Goal: Browse casually

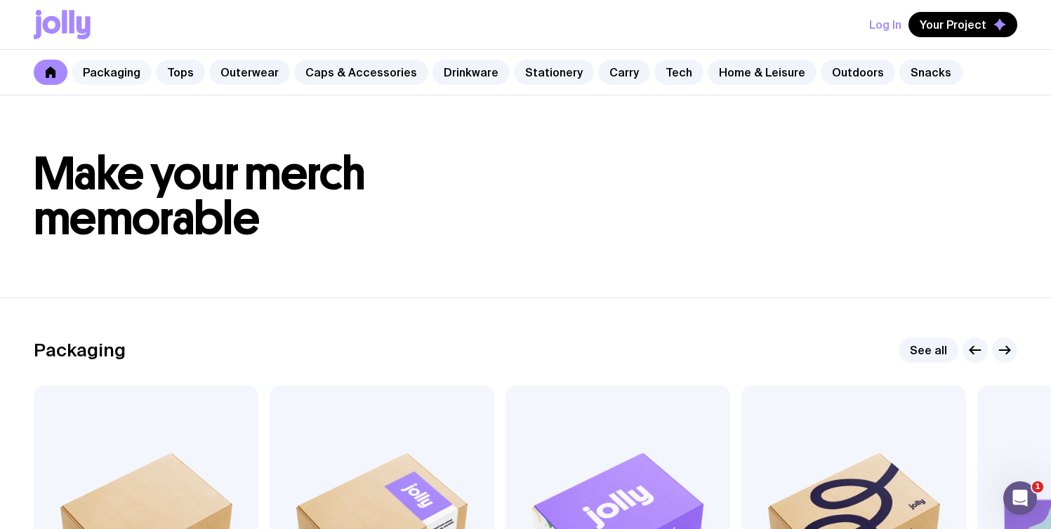
click at [124, 71] on link "Packaging" at bounding box center [112, 72] width 80 height 25
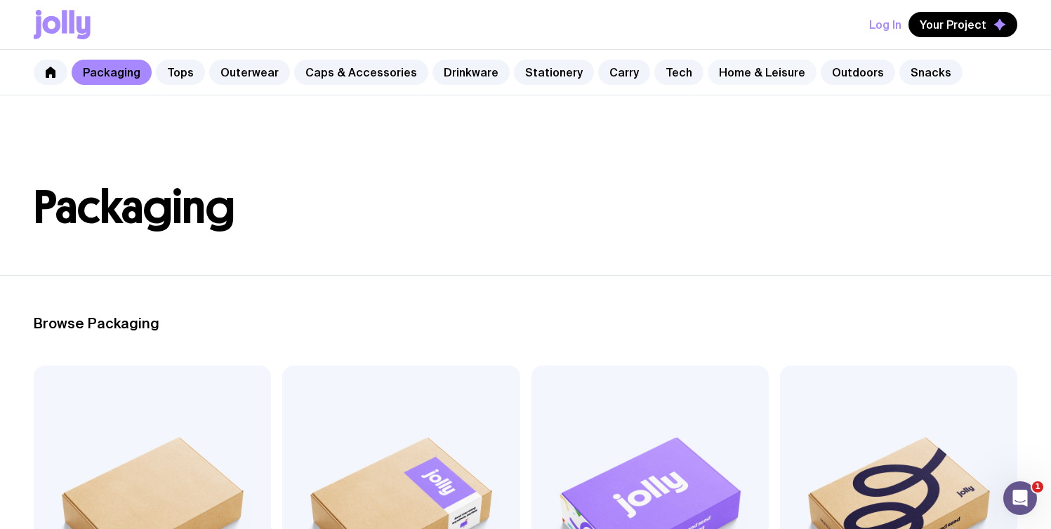
click at [714, 78] on link "Home & Leisure" at bounding box center [762, 72] width 109 height 25
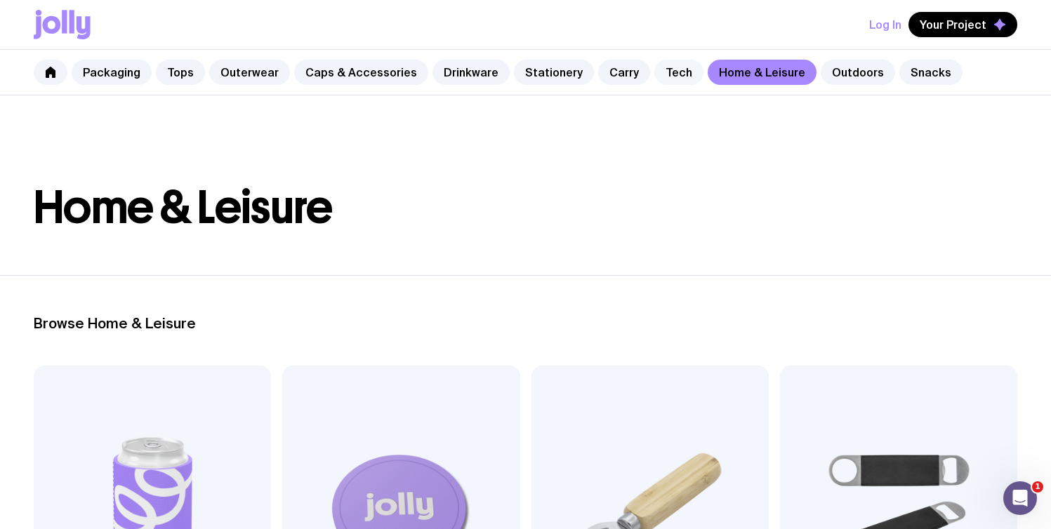
click at [670, 75] on link "Tech" at bounding box center [678, 72] width 49 height 25
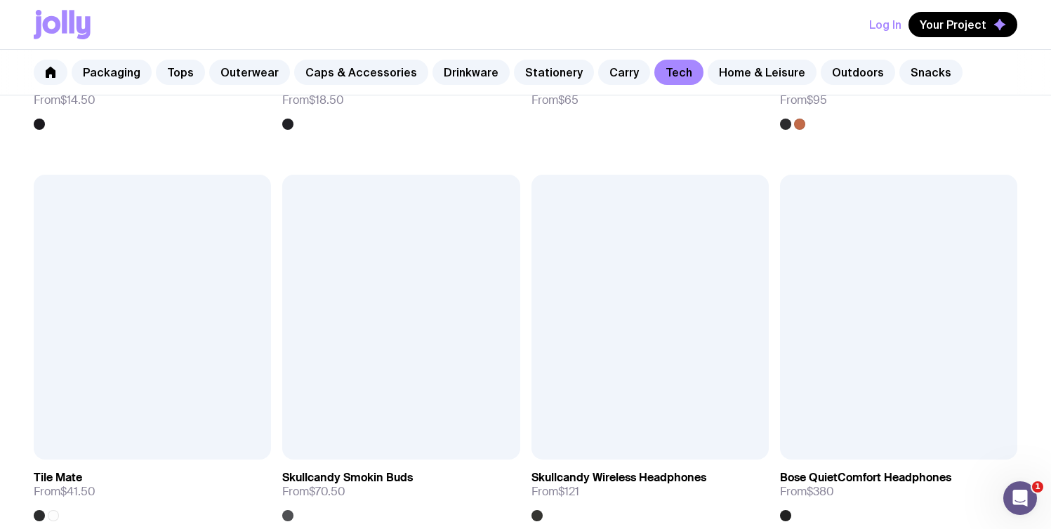
scroll to position [2549, 0]
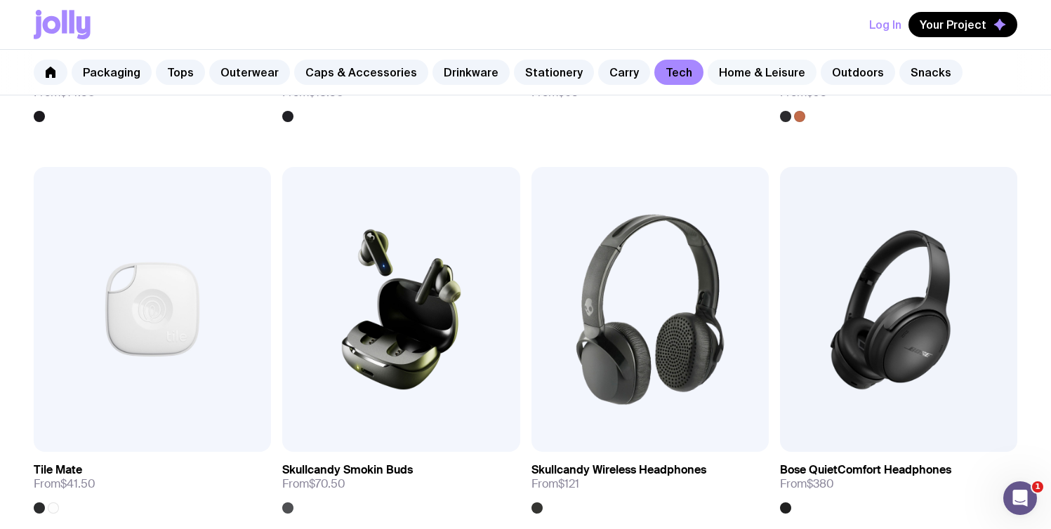
click at [727, 73] on link "Home & Leisure" at bounding box center [762, 72] width 109 height 25
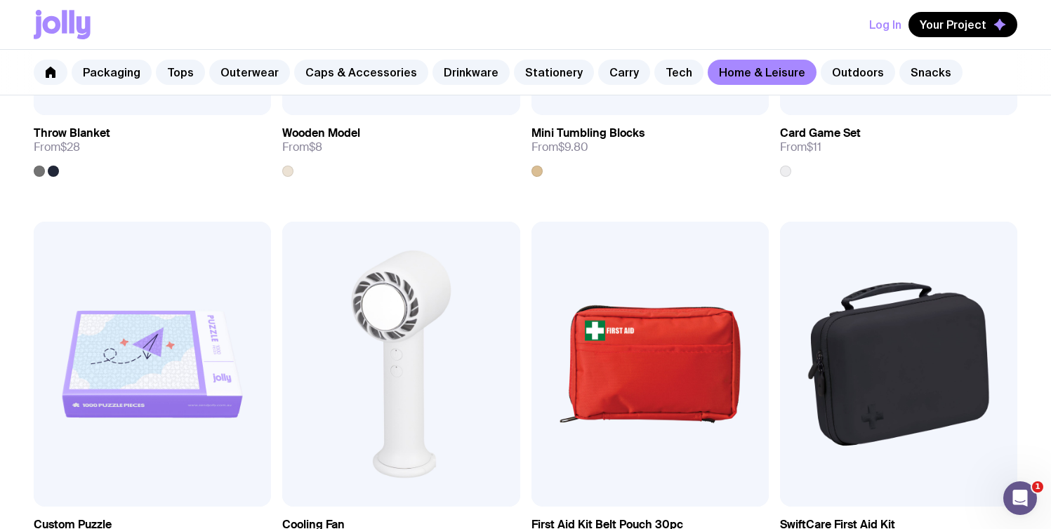
scroll to position [3164, 0]
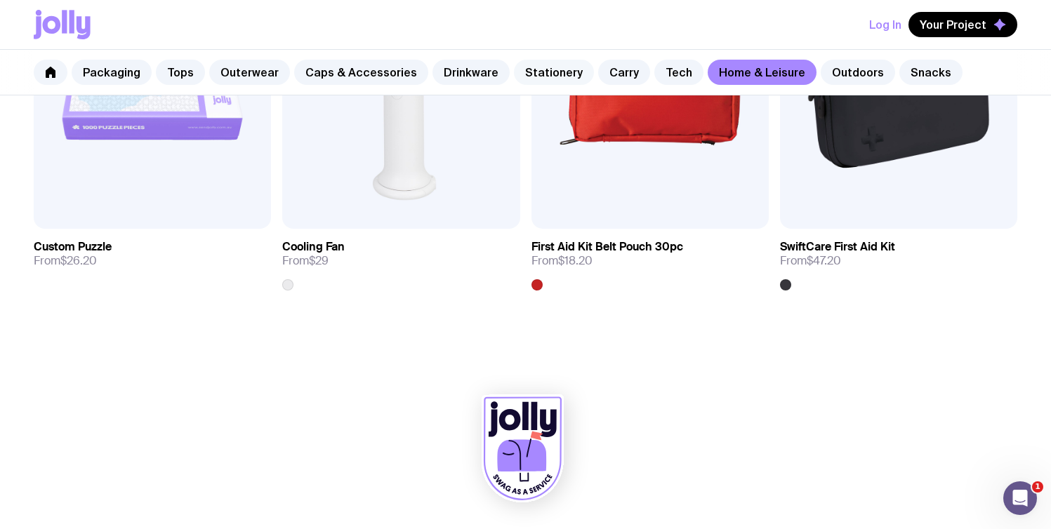
click at [544, 68] on link "Stationery" at bounding box center [554, 72] width 80 height 25
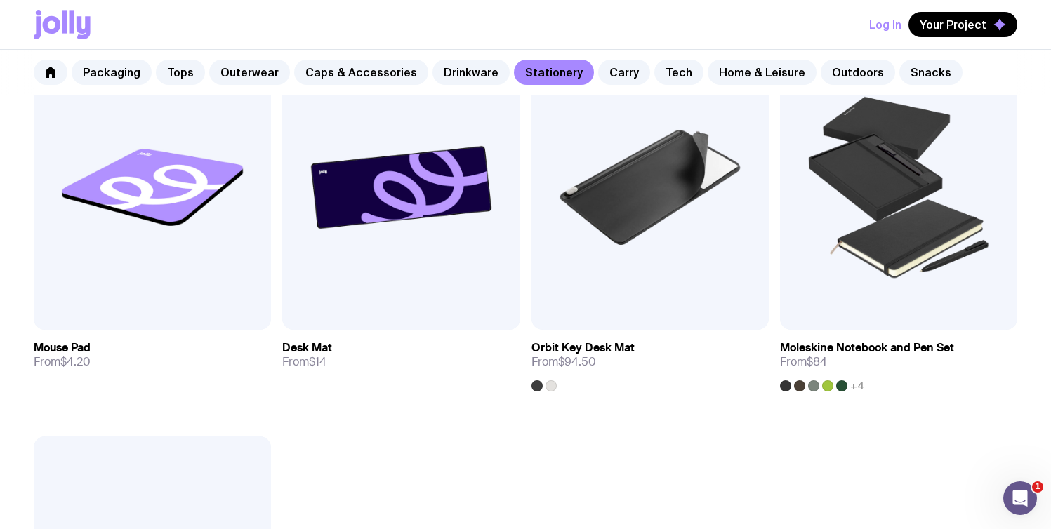
scroll to position [2275, 0]
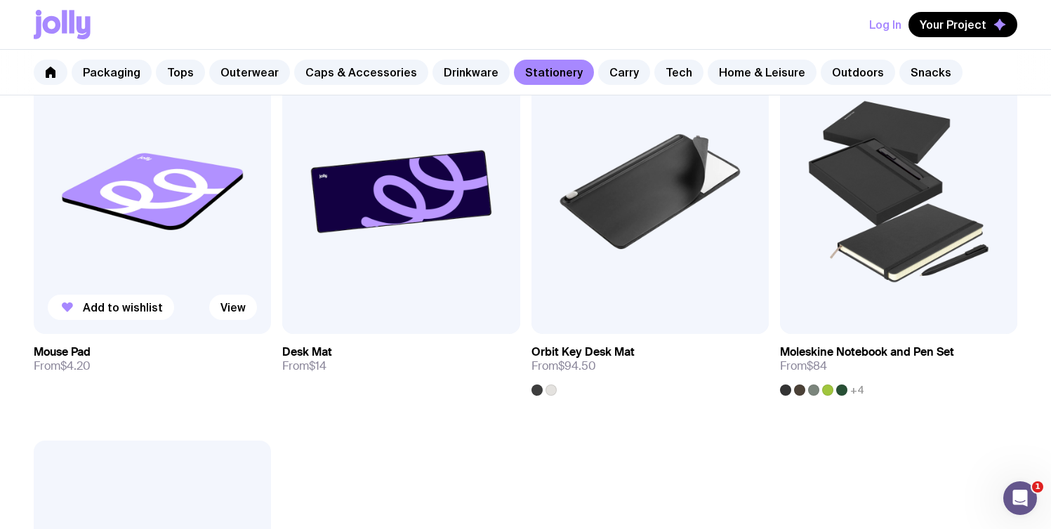
click at [206, 199] on img at bounding box center [152, 191] width 237 height 285
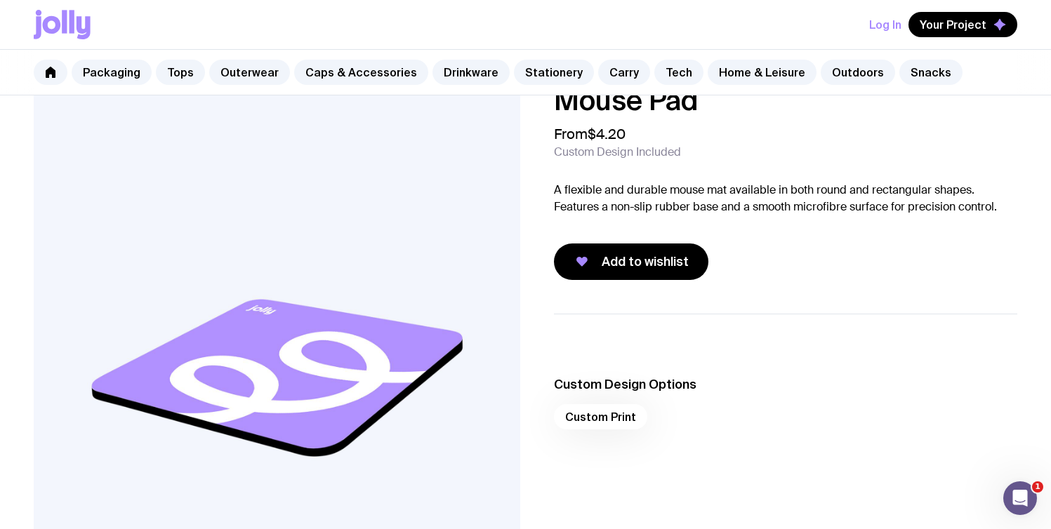
scroll to position [33, 0]
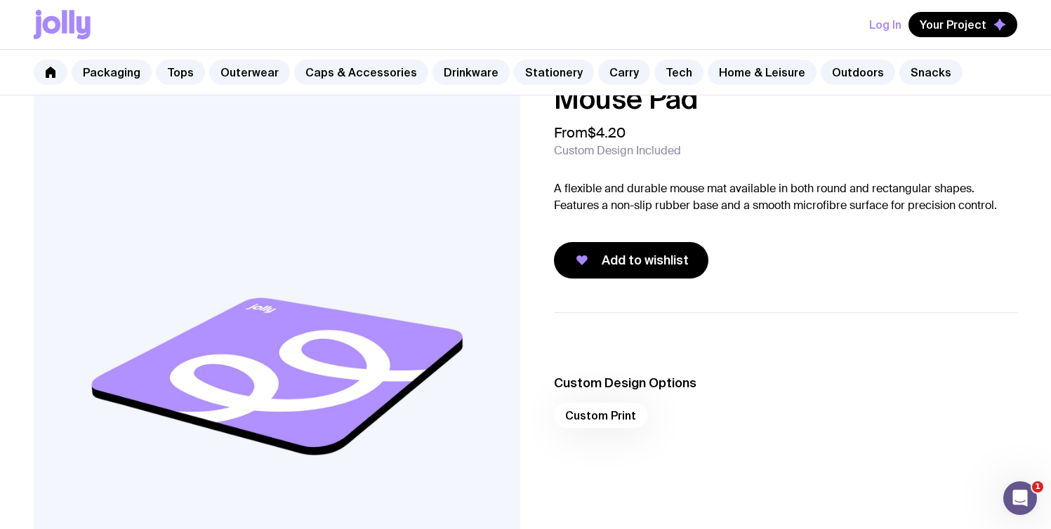
click at [596, 411] on div "Custom Print" at bounding box center [786, 420] width 464 height 34
click at [294, 372] on img at bounding box center [277, 377] width 487 height 584
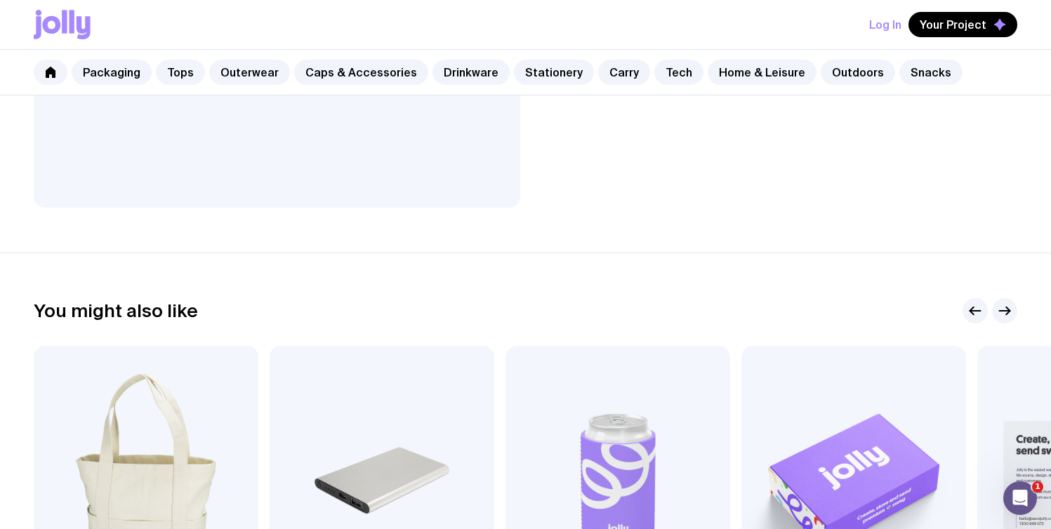
scroll to position [691, 0]
